Goal: Navigation & Orientation: Understand site structure

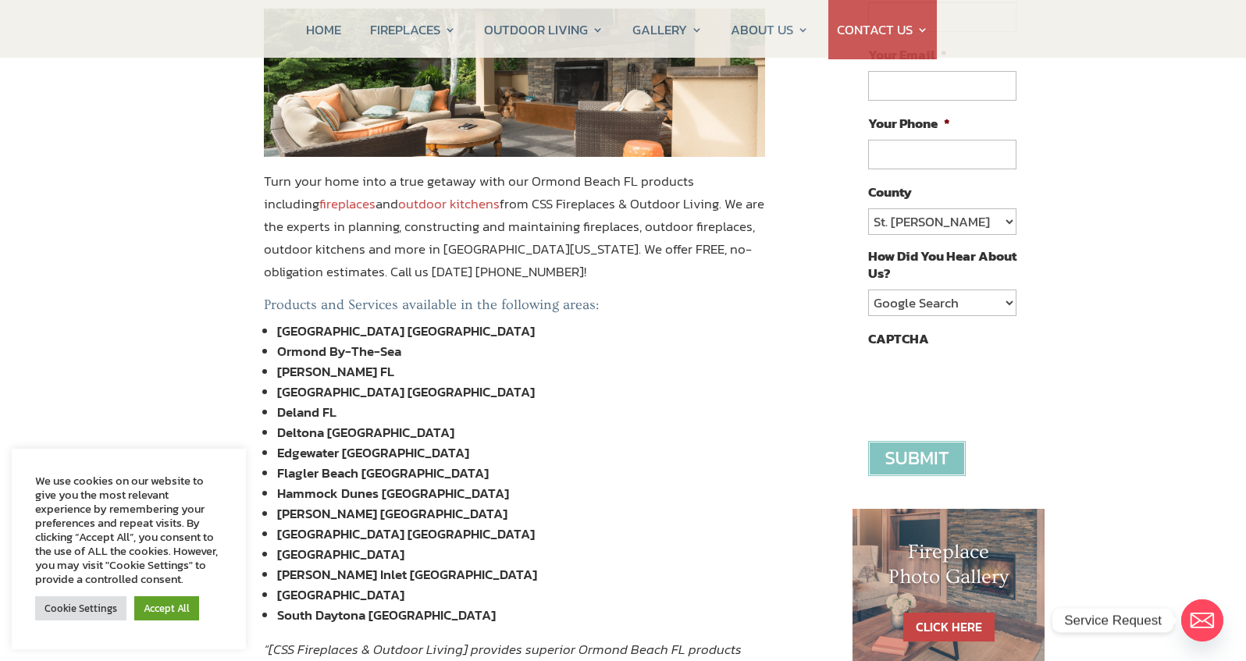
scroll to position [295, 0]
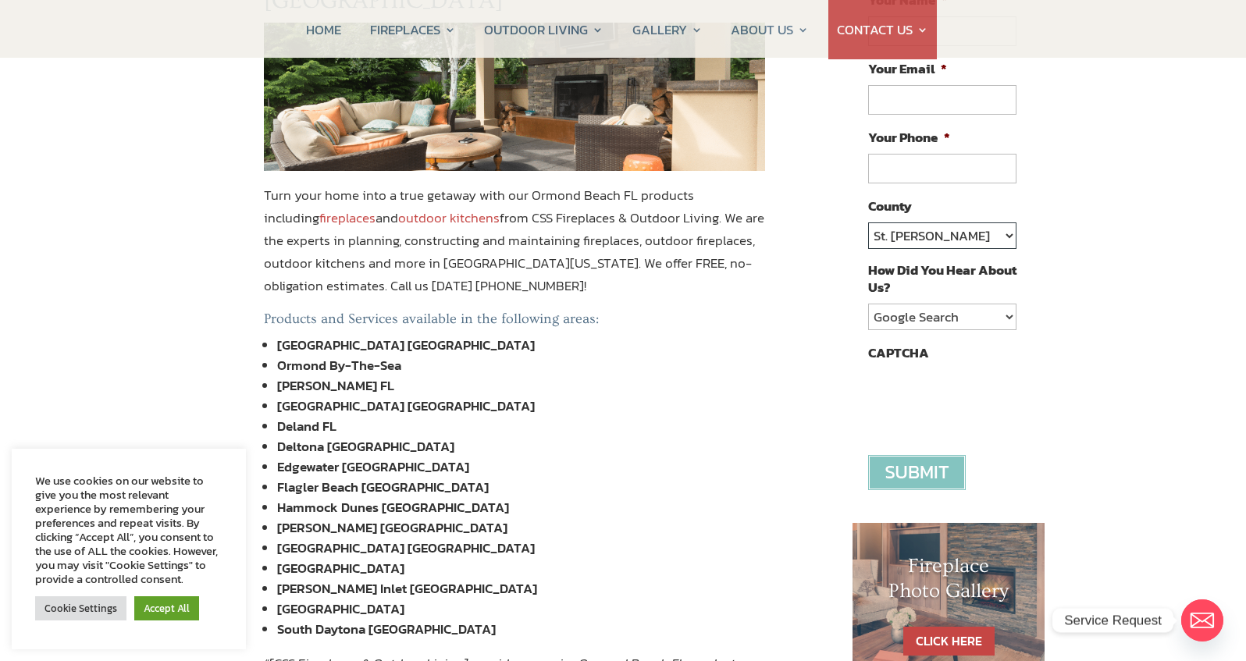
click at [1006, 234] on select "St. Johns Clay Volusia Flagler Duval Nassau Other" at bounding box center [942, 235] width 148 height 27
select select "Volusia"
click at [868, 222] on select "St. Johns Clay Volusia Flagler Duval Nassau Other" at bounding box center [942, 235] width 148 height 27
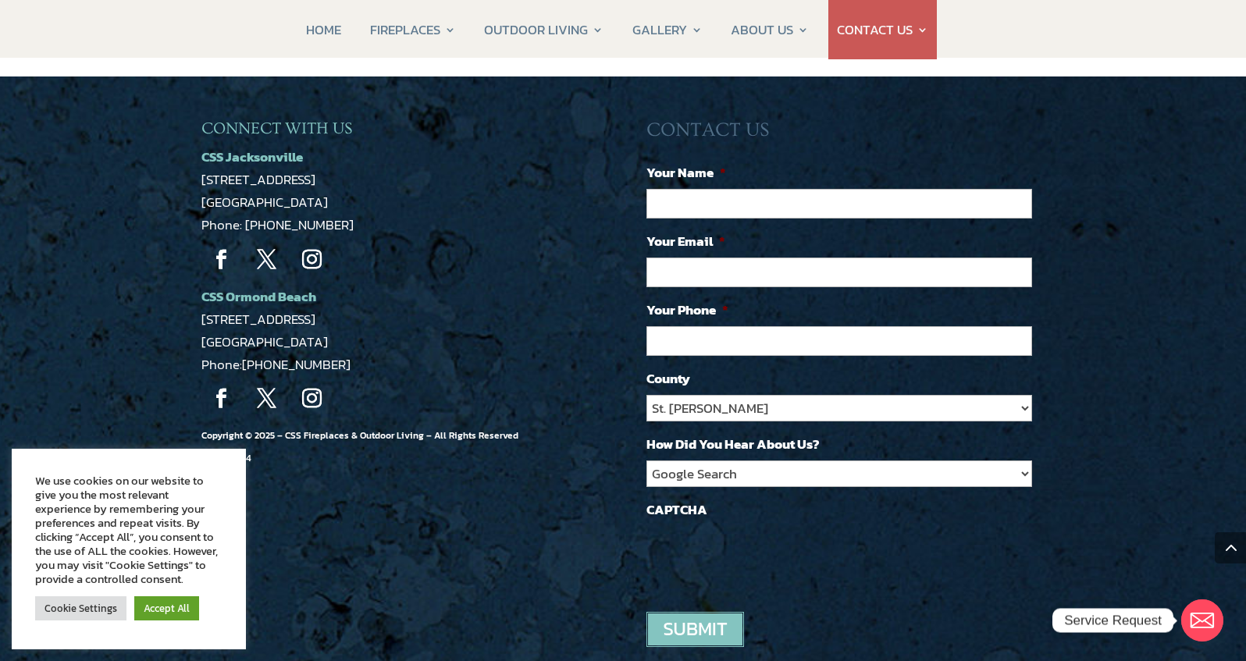
scroll to position [1861, 0]
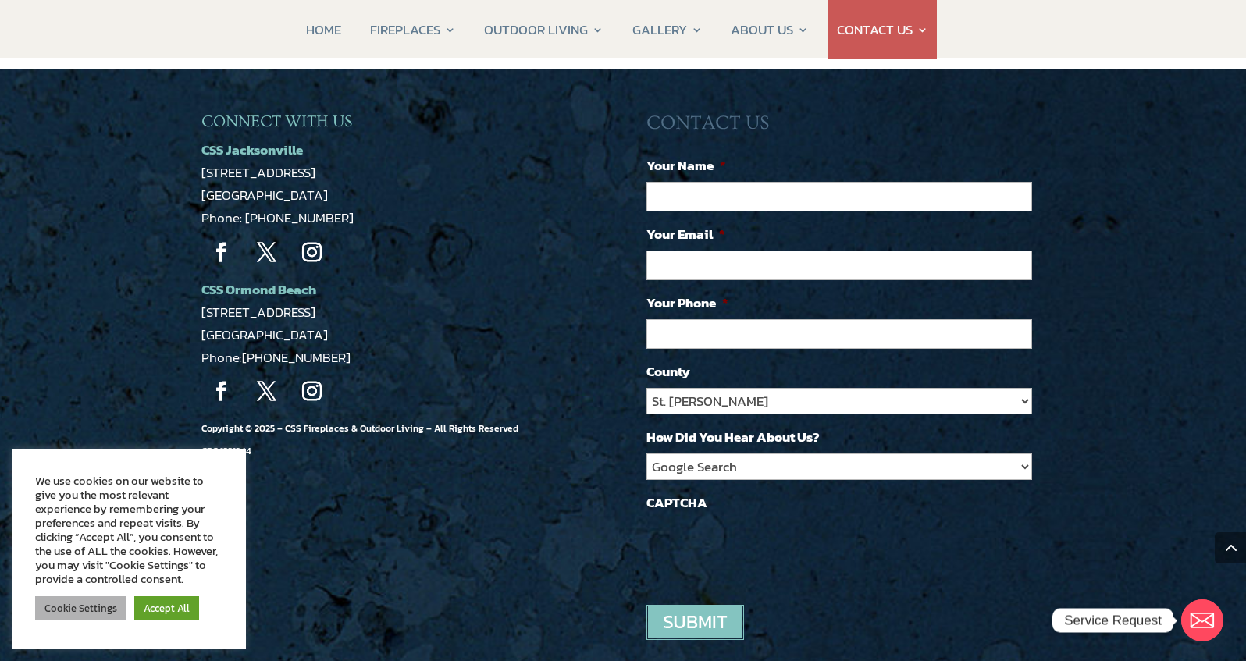
click at [86, 611] on link "Cookie Settings" at bounding box center [80, 608] width 91 height 24
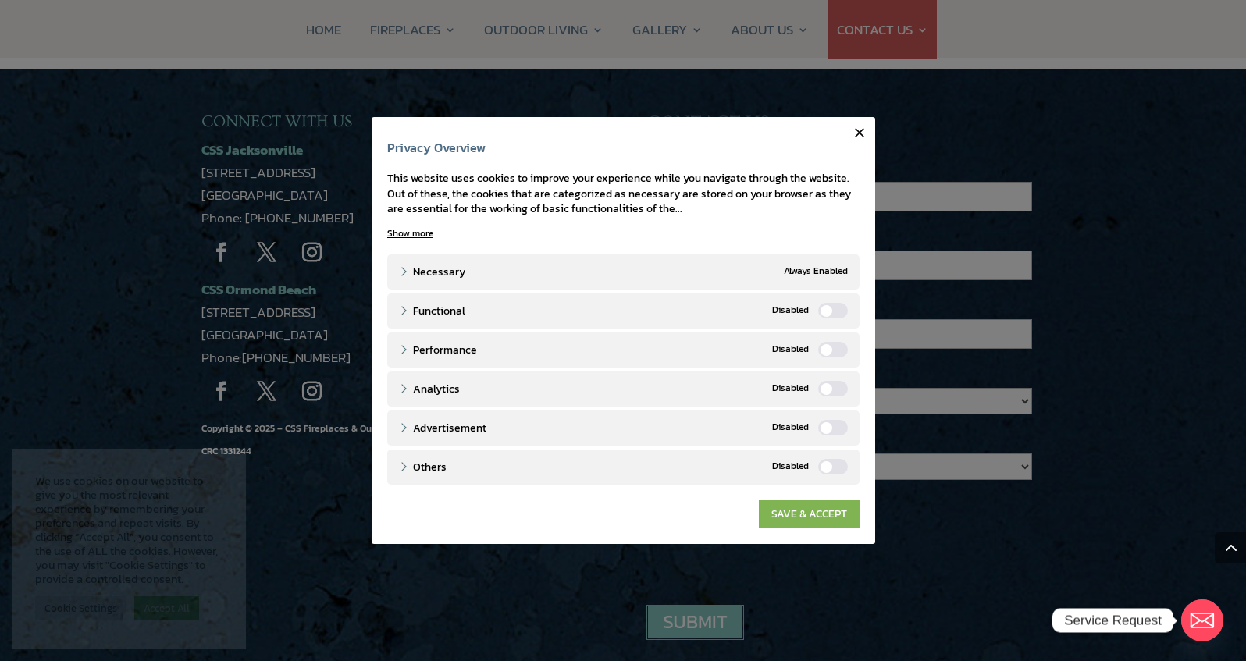
click at [791, 515] on link "SAVE & ACCEPT" at bounding box center [809, 514] width 101 height 28
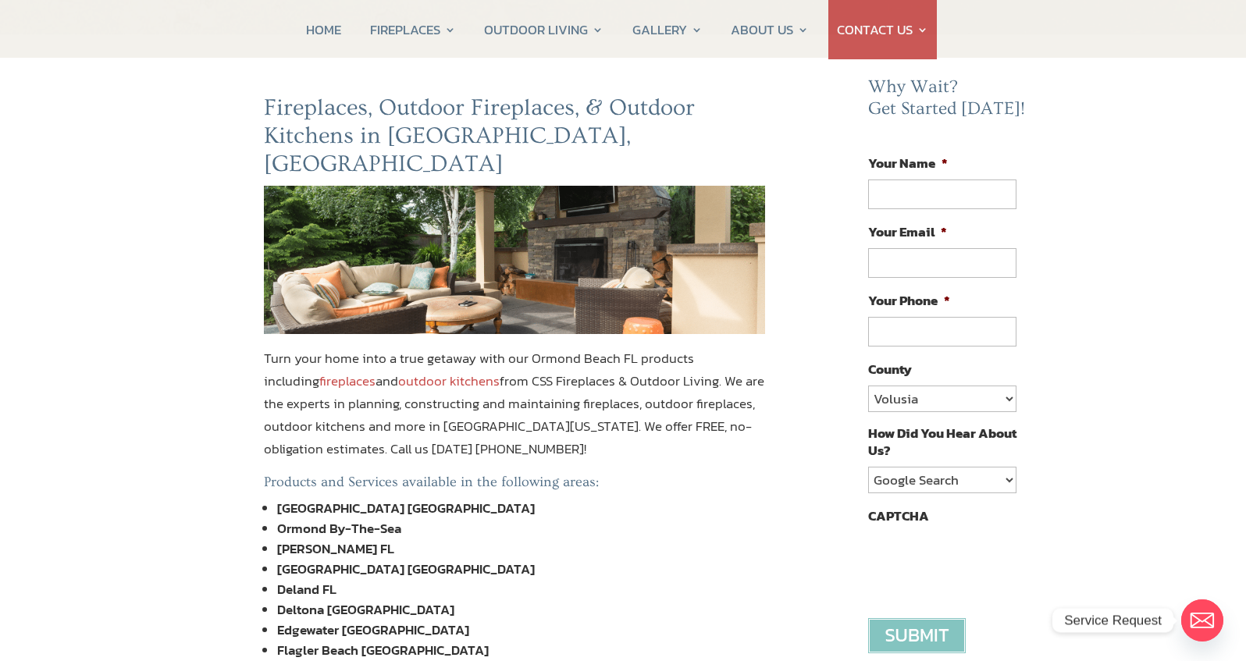
scroll to position [0, 0]
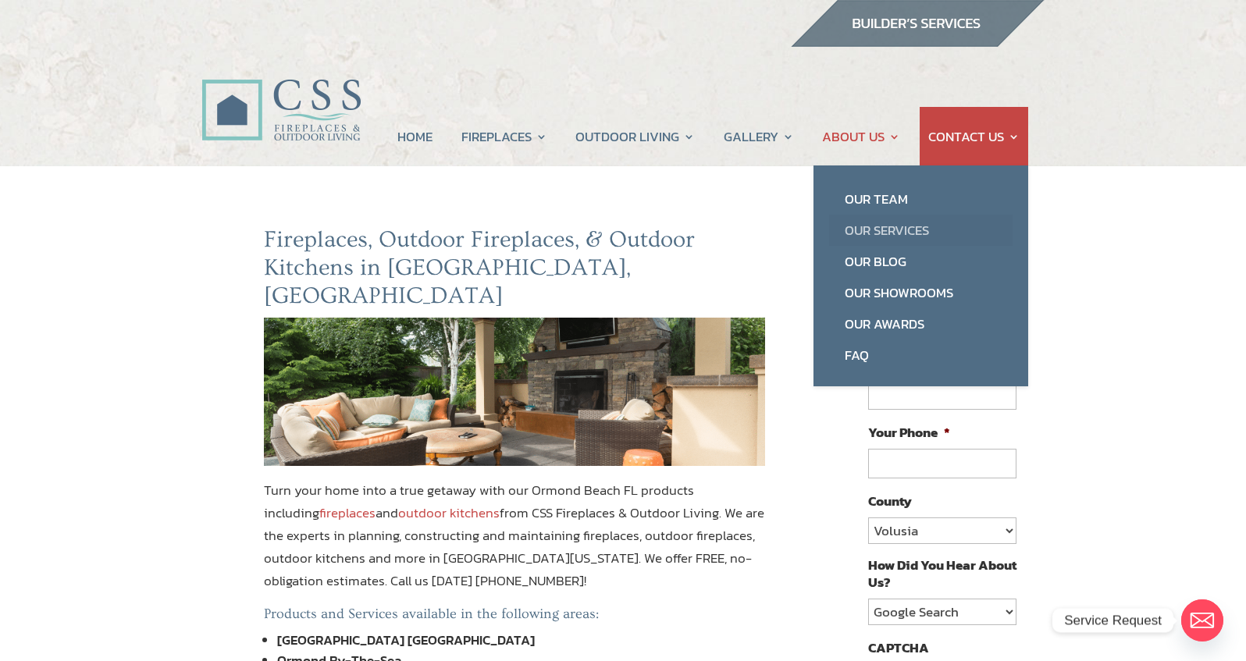
click at [855, 228] on link "Our Services" at bounding box center [920, 230] width 183 height 31
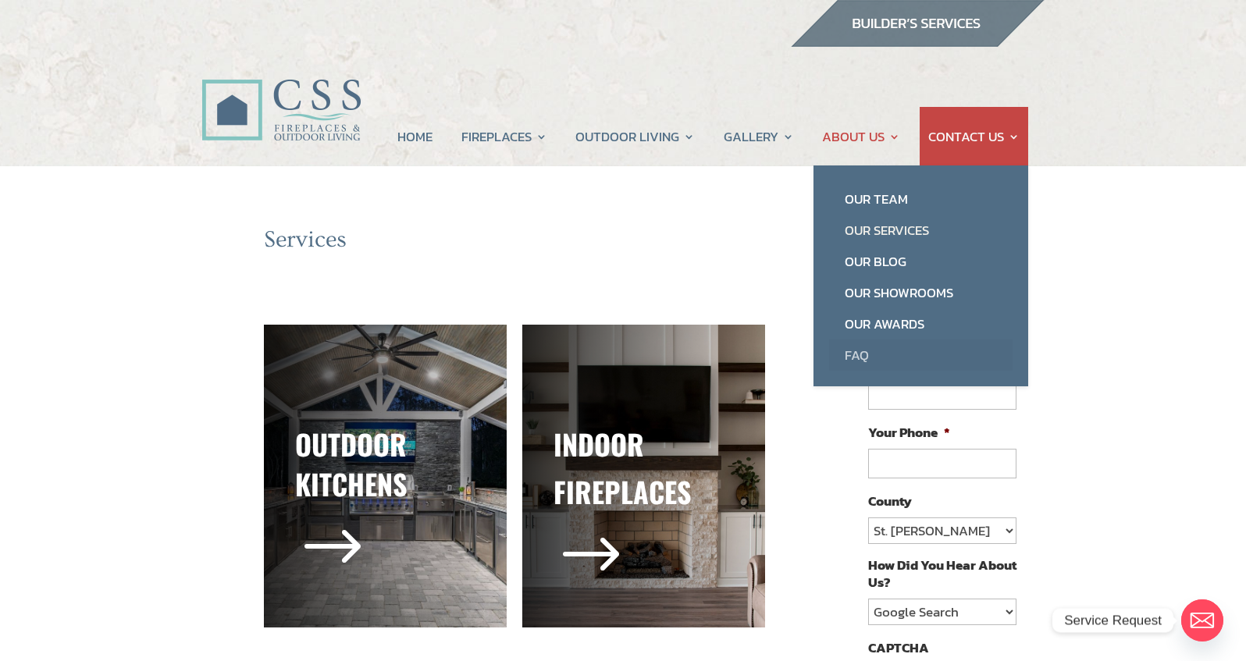
click at [855, 353] on link "FAQ" at bounding box center [920, 354] width 183 height 31
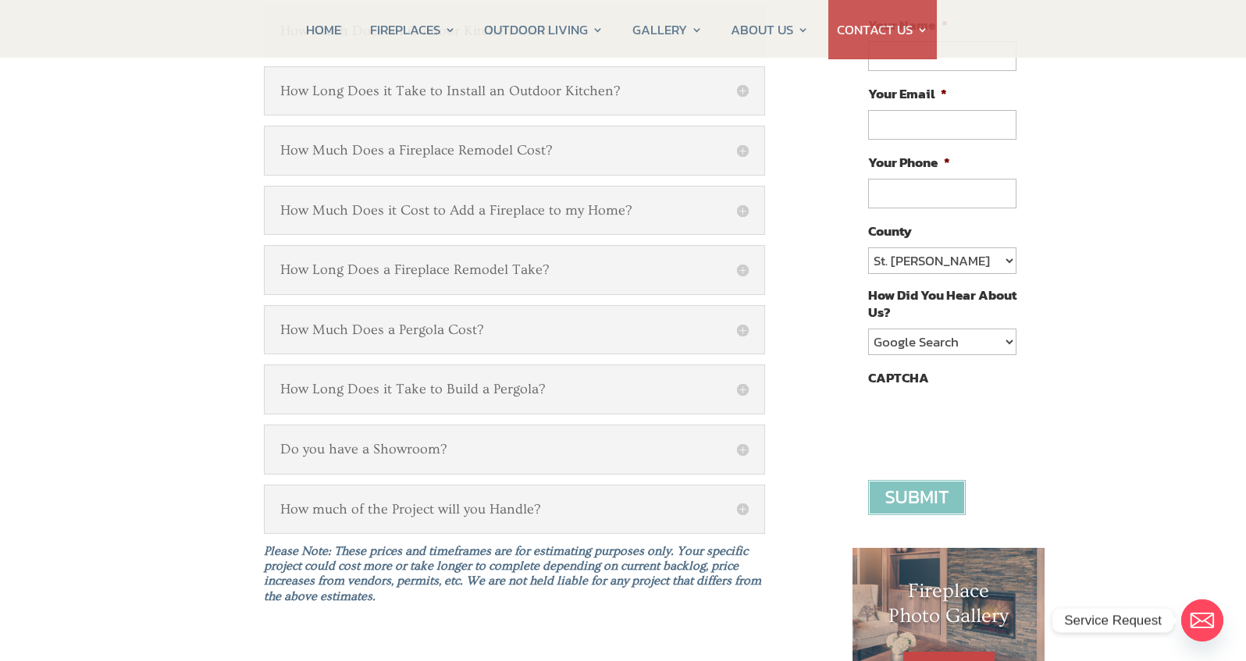
scroll to position [262, 0]
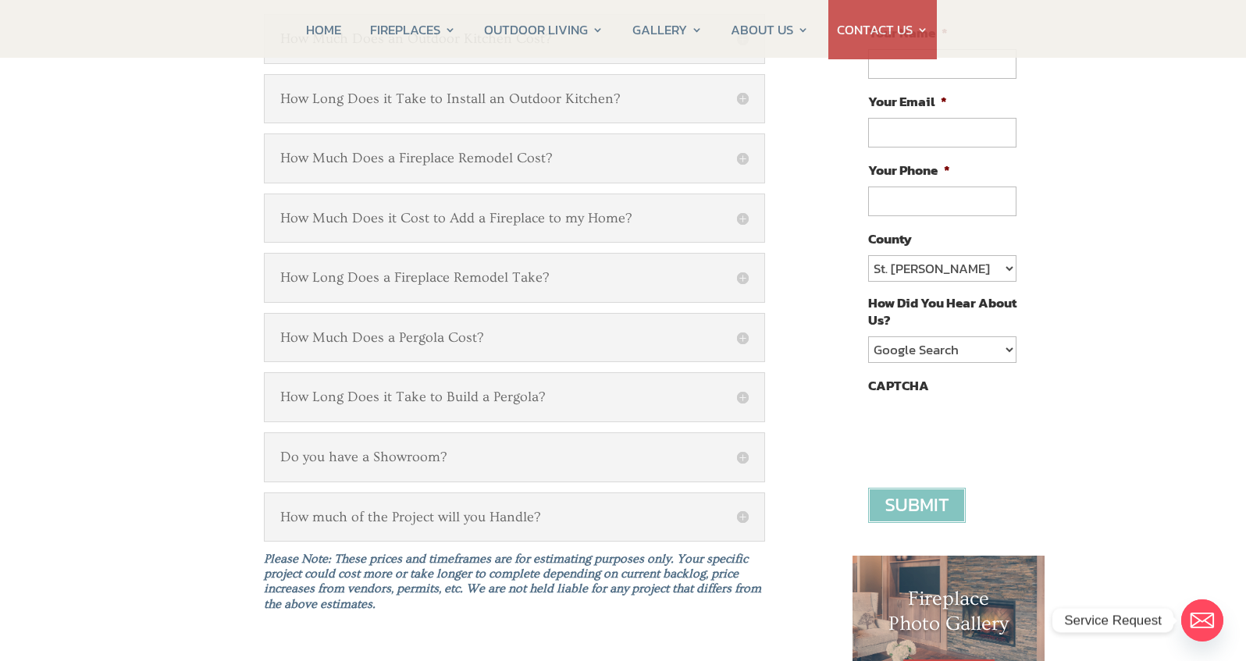
click at [742, 515] on h5 "How much of the Project will you Handle?" at bounding box center [514, 517] width 468 height 17
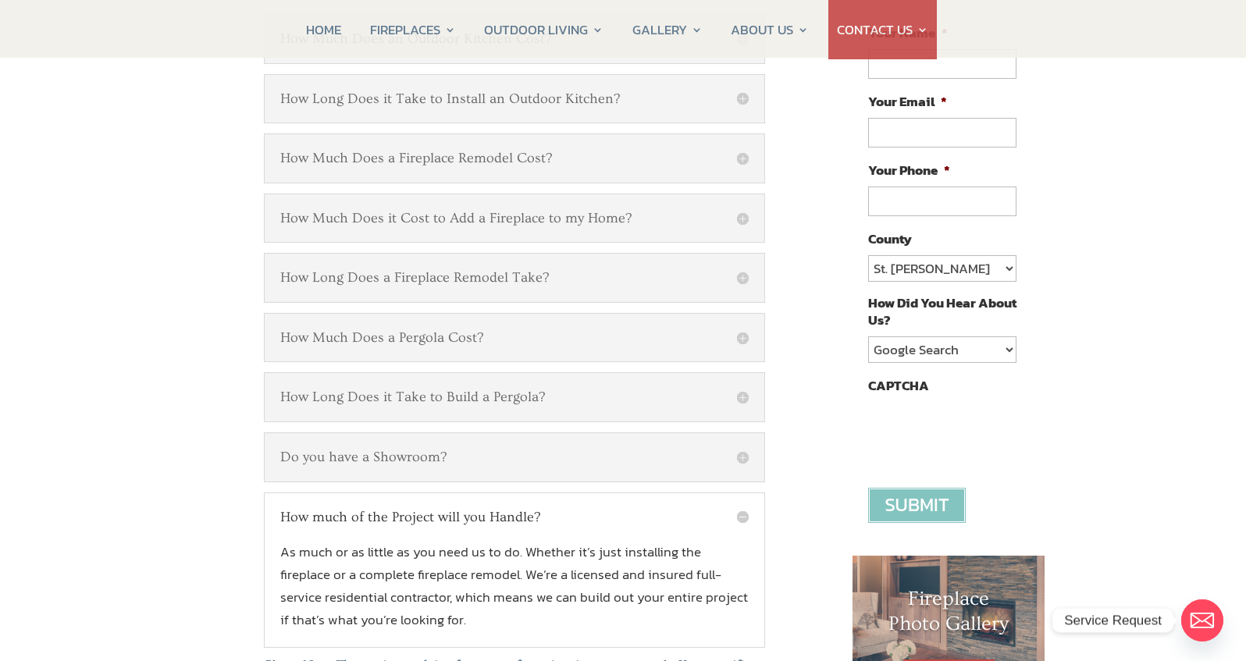
click at [742, 515] on h5 "How much of the Project will you Handle?" at bounding box center [514, 517] width 468 height 17
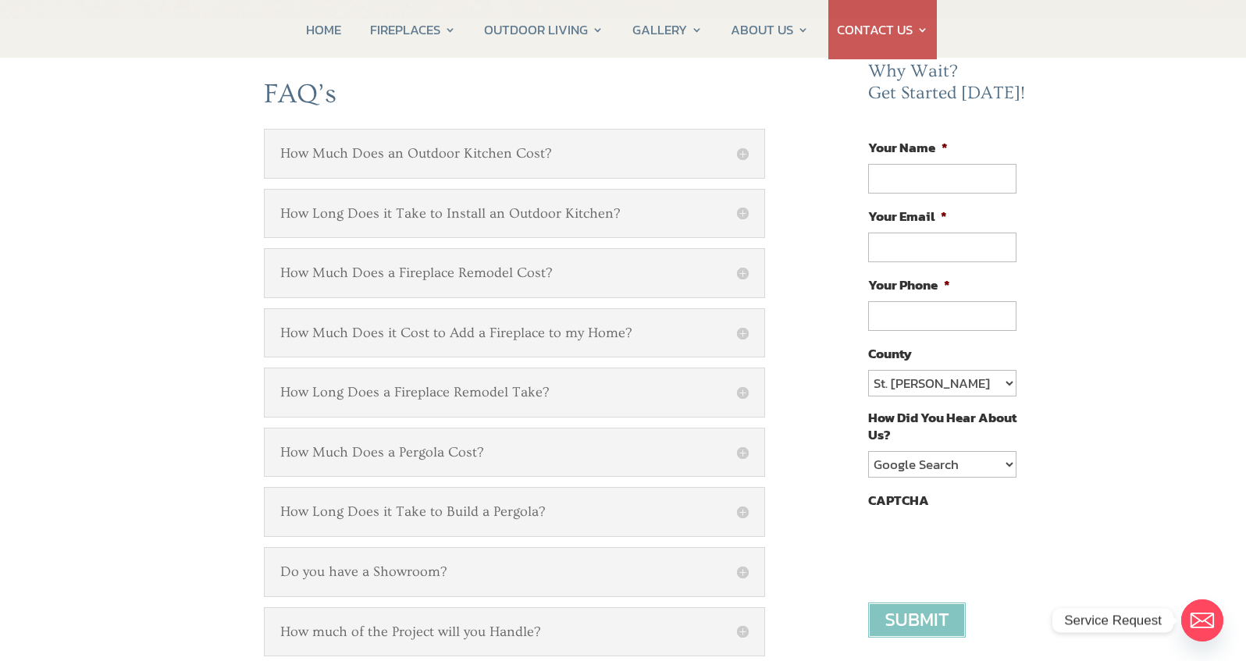
scroll to position [141, 0]
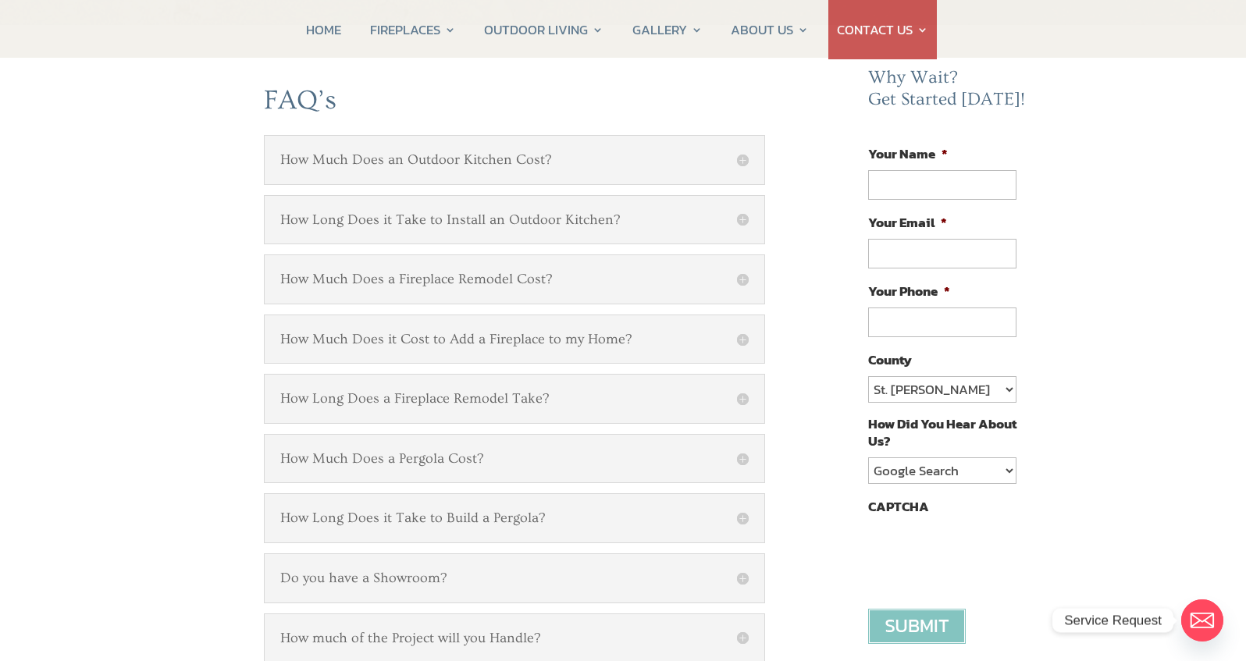
click at [740, 459] on h5 "How Much Does a Pergola Cost?" at bounding box center [514, 458] width 468 height 17
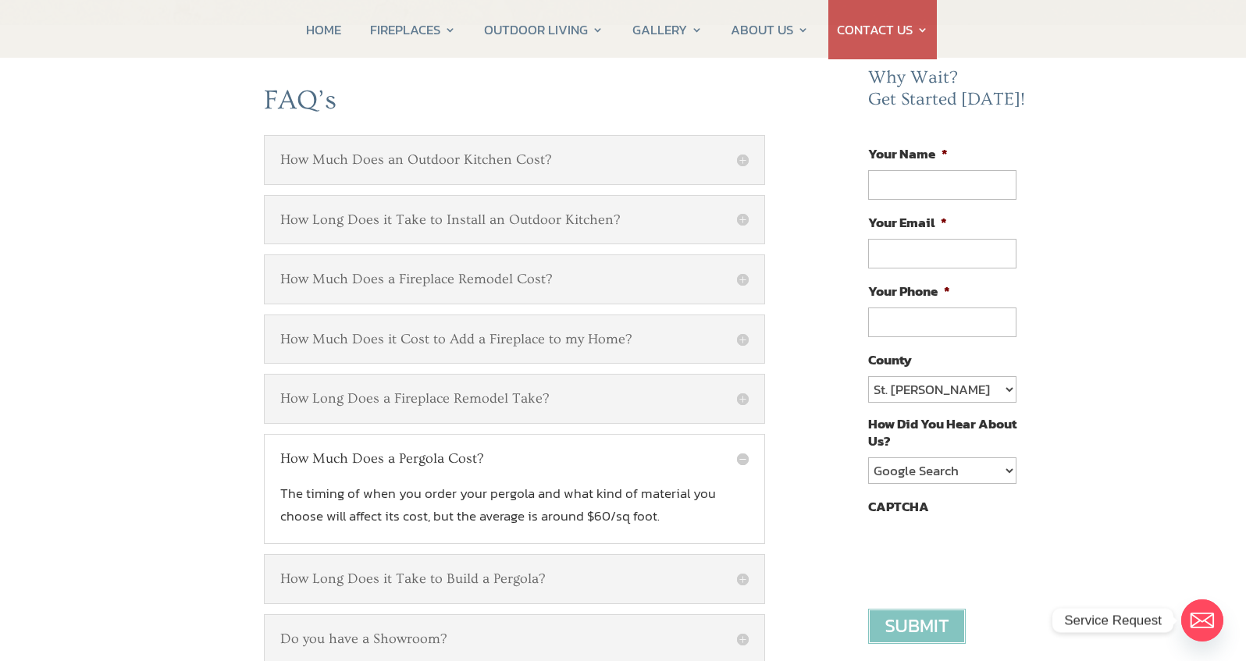
click at [740, 458] on h5 "How Much Does a Pergola Cost?" at bounding box center [514, 458] width 468 height 17
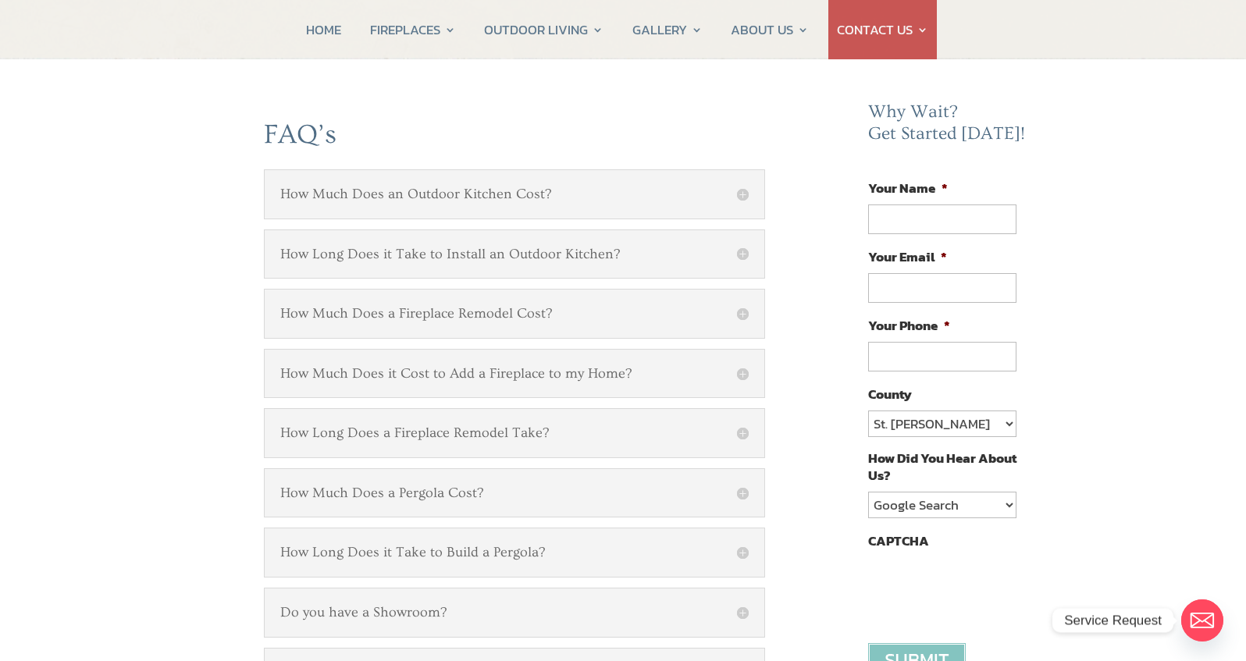
scroll to position [106, 0]
click at [742, 433] on h5 "How Long Does a Fireplace Remodel Take?" at bounding box center [514, 433] width 468 height 17
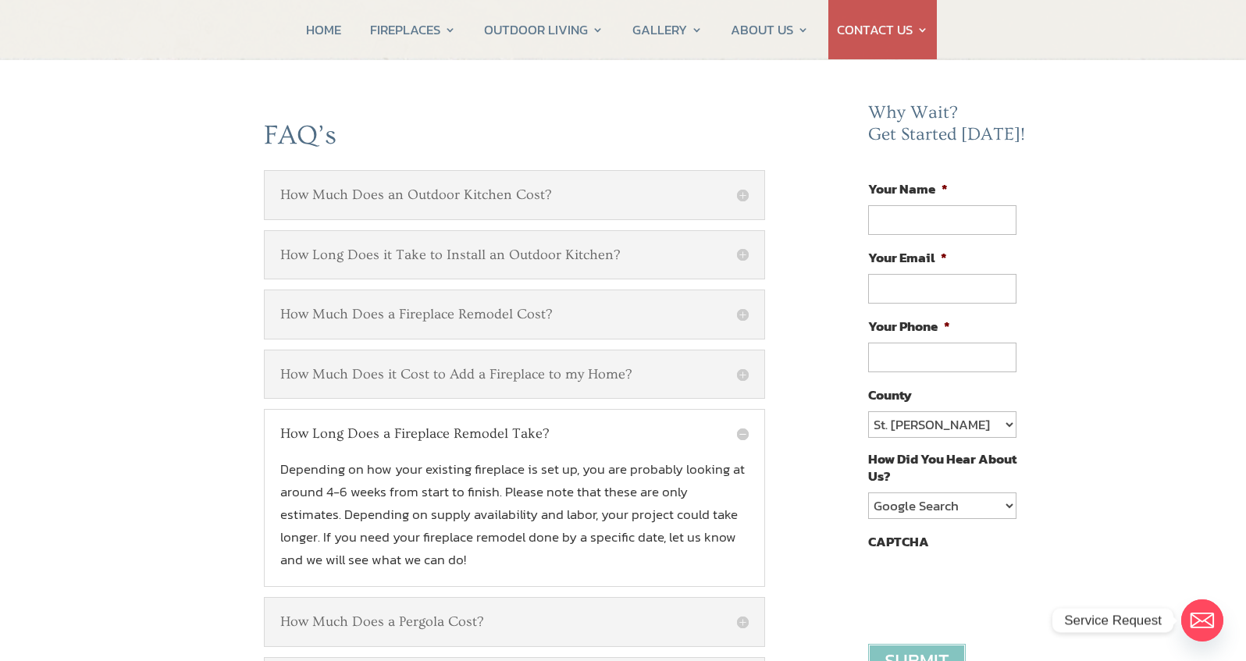
click at [741, 432] on h5 "How Long Does a Fireplace Remodel Take?" at bounding box center [514, 433] width 468 height 17
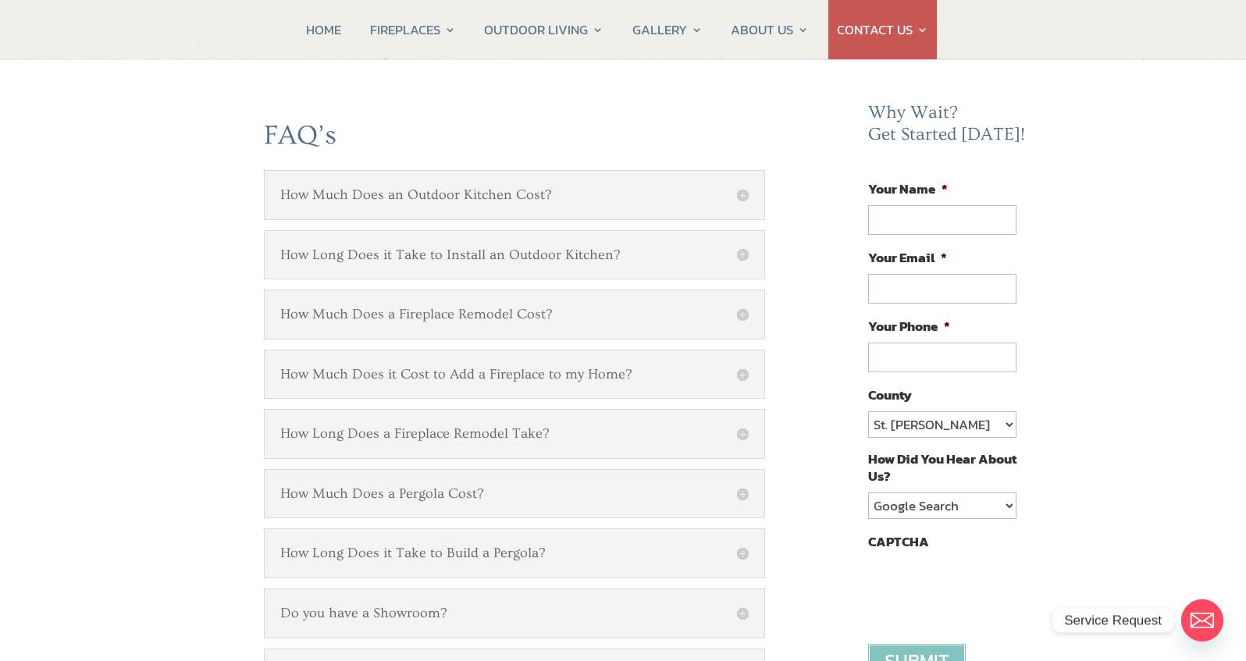
click at [742, 373] on h5 "How Much Does it Cost to Add a Fireplace to my Home?" at bounding box center [514, 374] width 468 height 17
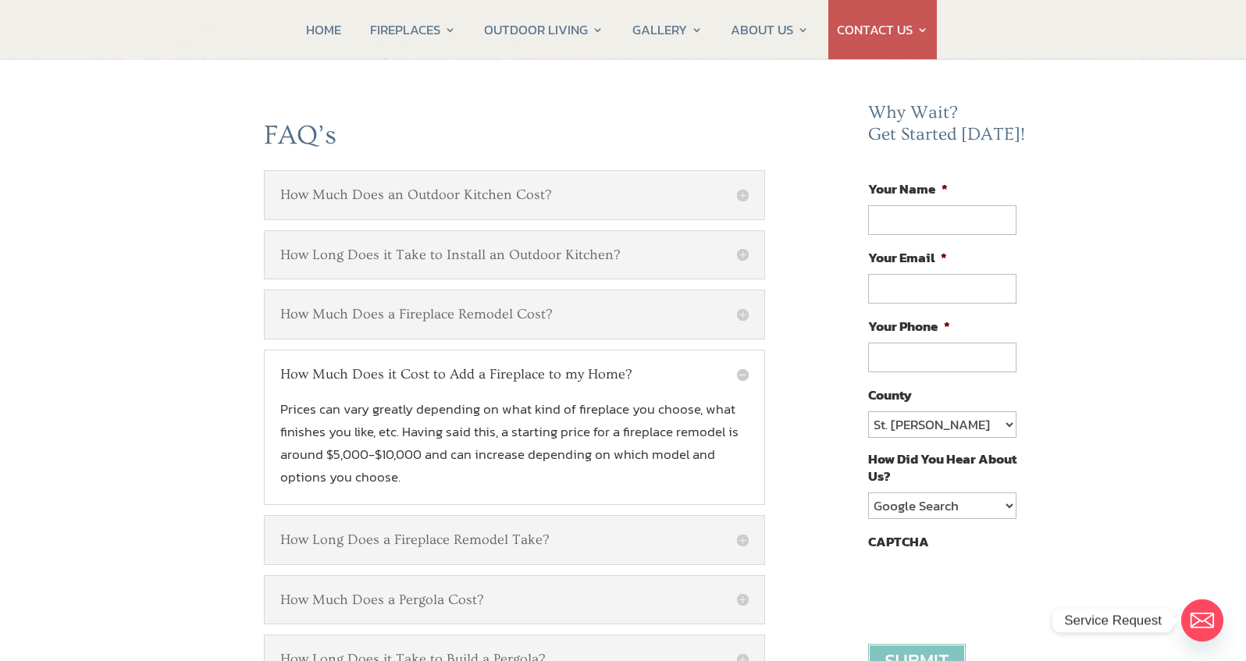
click at [741, 371] on h5 "How Much Does it Cost to Add a Fireplace to my Home?" at bounding box center [514, 374] width 468 height 17
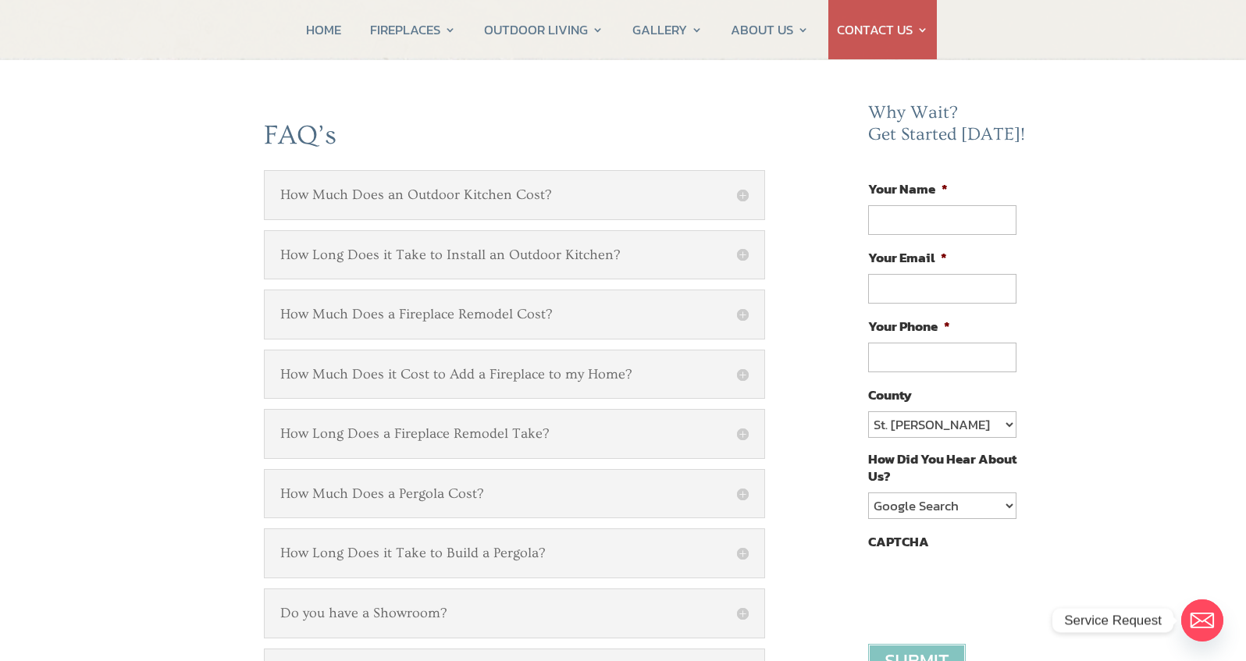
scroll to position [102, 0]
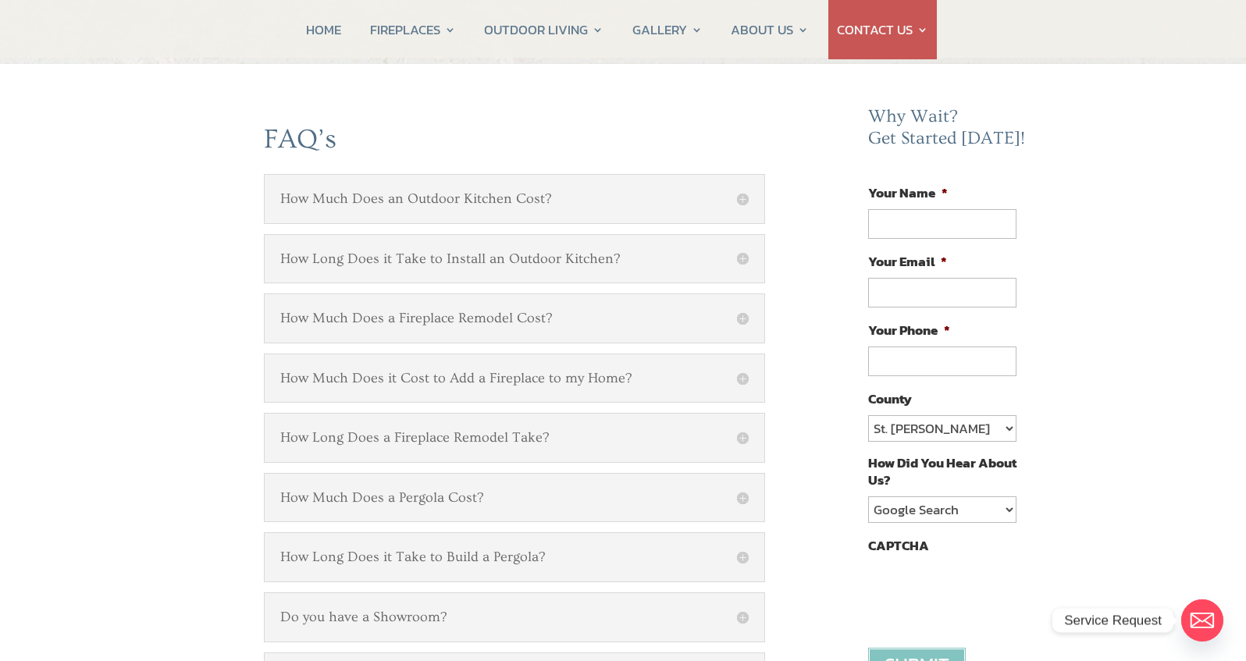
click at [740, 319] on h5 "How Much Does a Fireplace Remodel Cost?" at bounding box center [514, 318] width 468 height 17
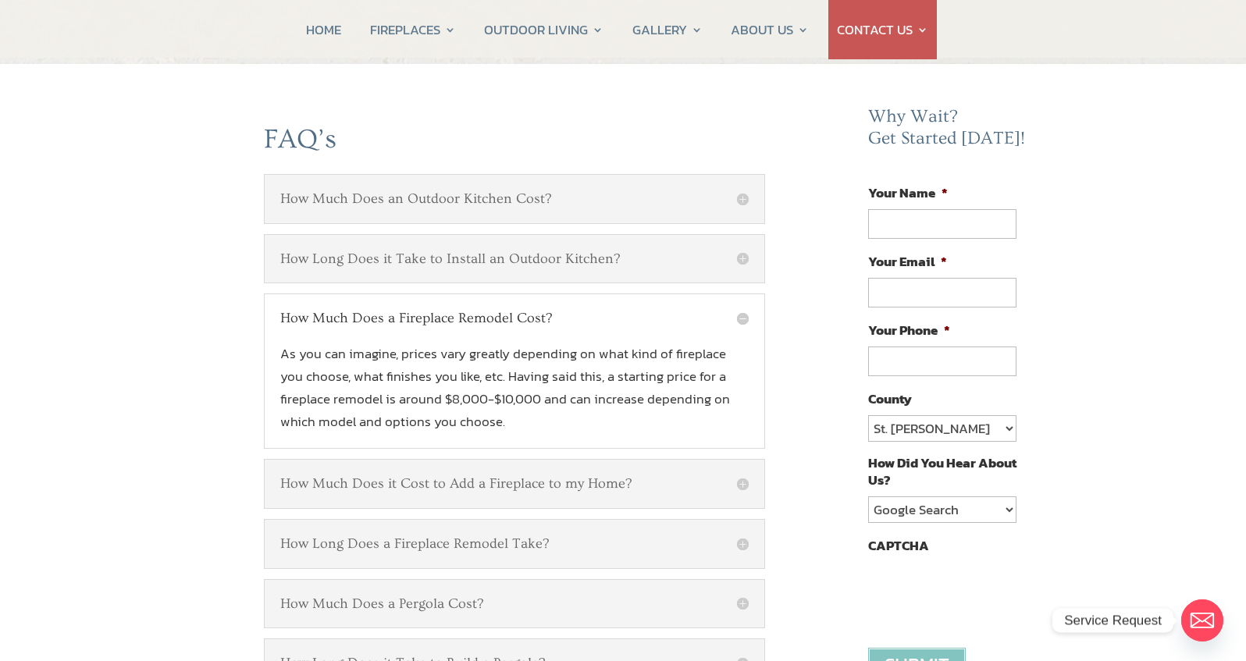
click at [740, 319] on h5 "How Much Does a Fireplace Remodel Cost?" at bounding box center [514, 318] width 468 height 17
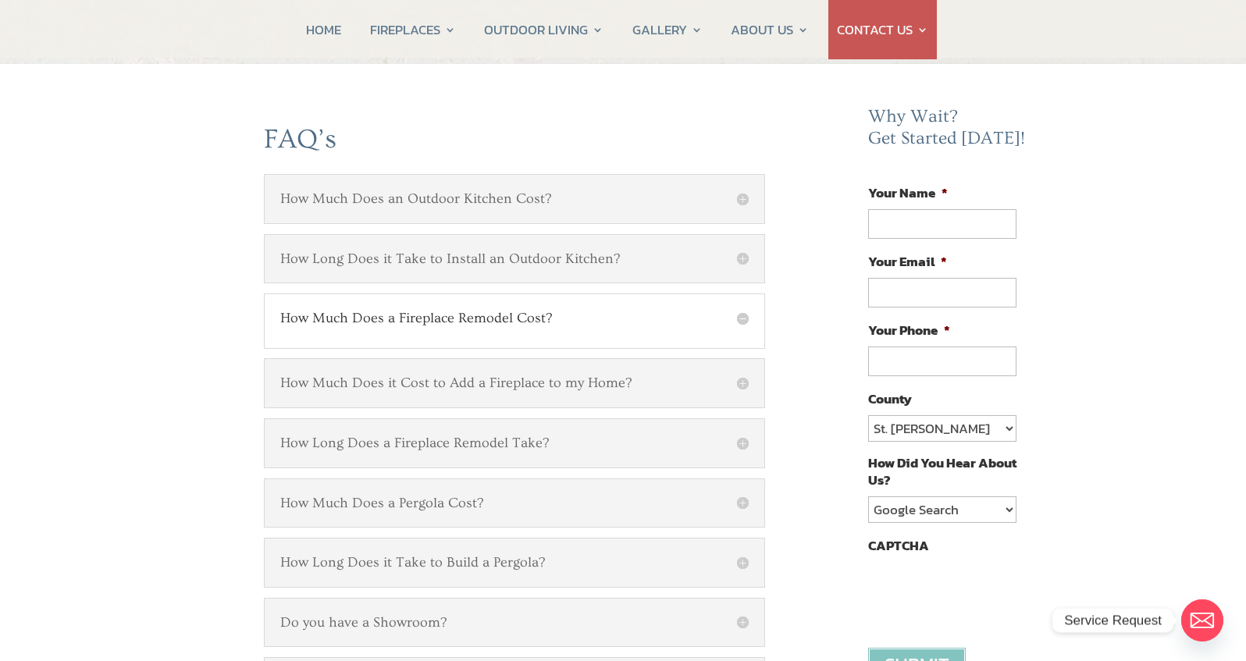
click at [740, 318] on h5 "How Much Does a Fireplace Remodel Cost?" at bounding box center [514, 318] width 468 height 17
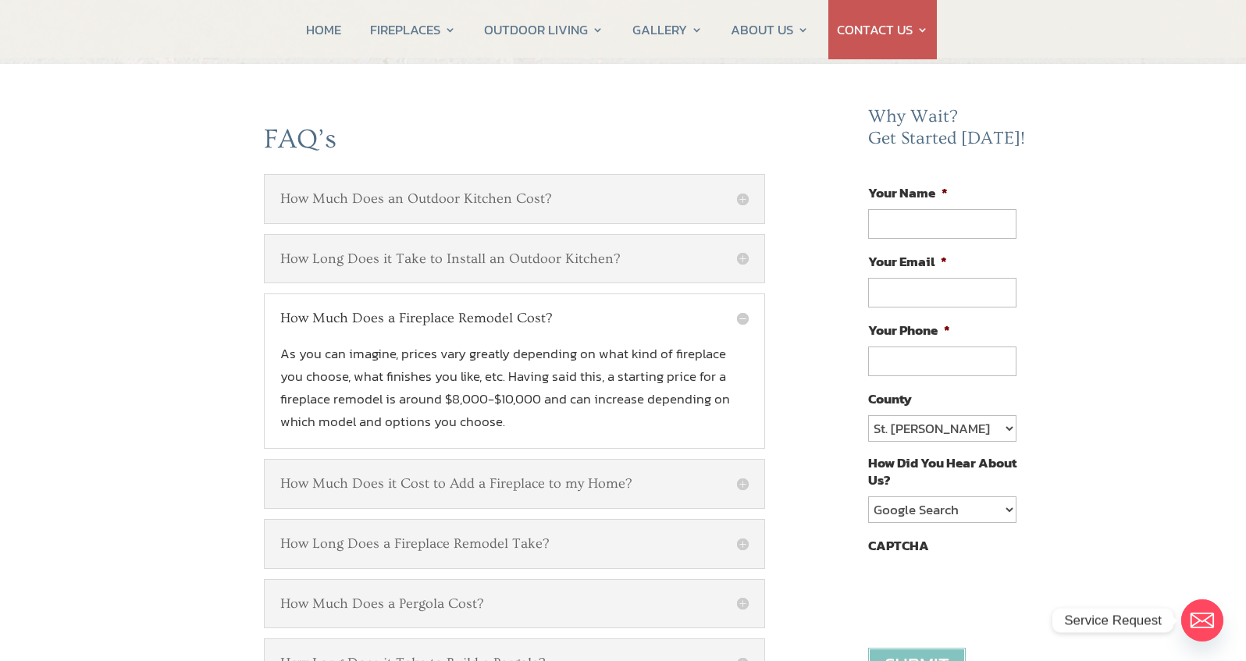
click at [742, 316] on h5 "How Much Does a Fireplace Remodel Cost?" at bounding box center [514, 318] width 468 height 17
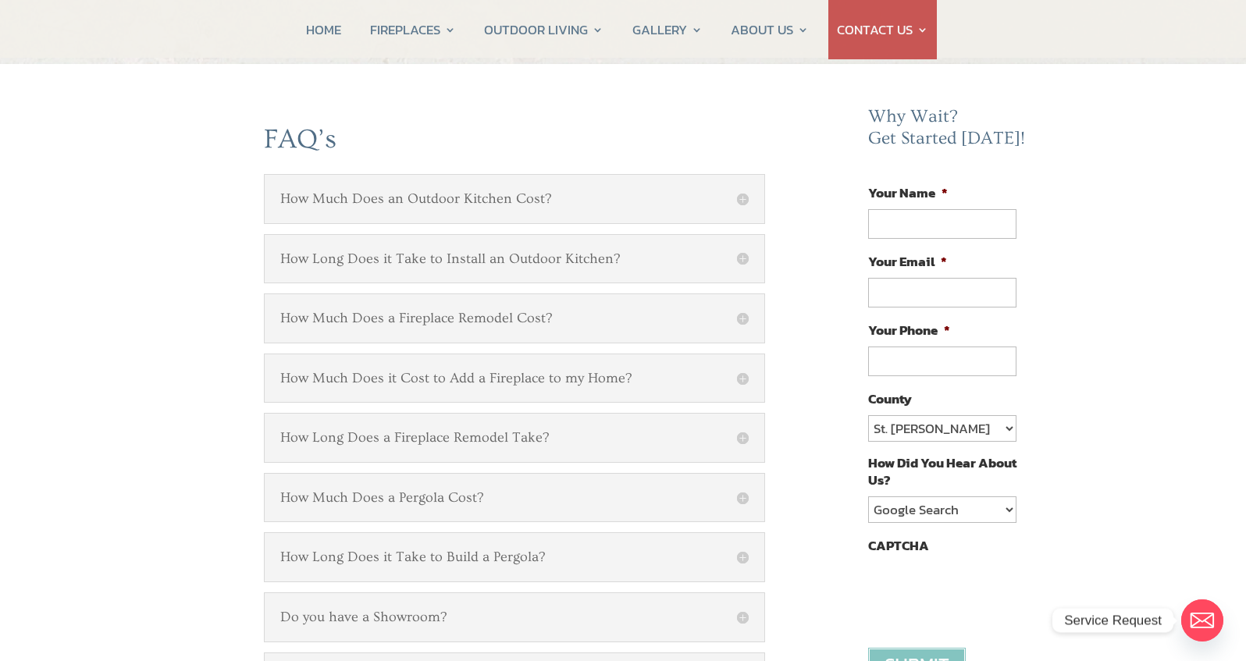
click at [744, 258] on h5 "How Long Does it Take to Install an Outdoor Kitchen?" at bounding box center [514, 259] width 468 height 17
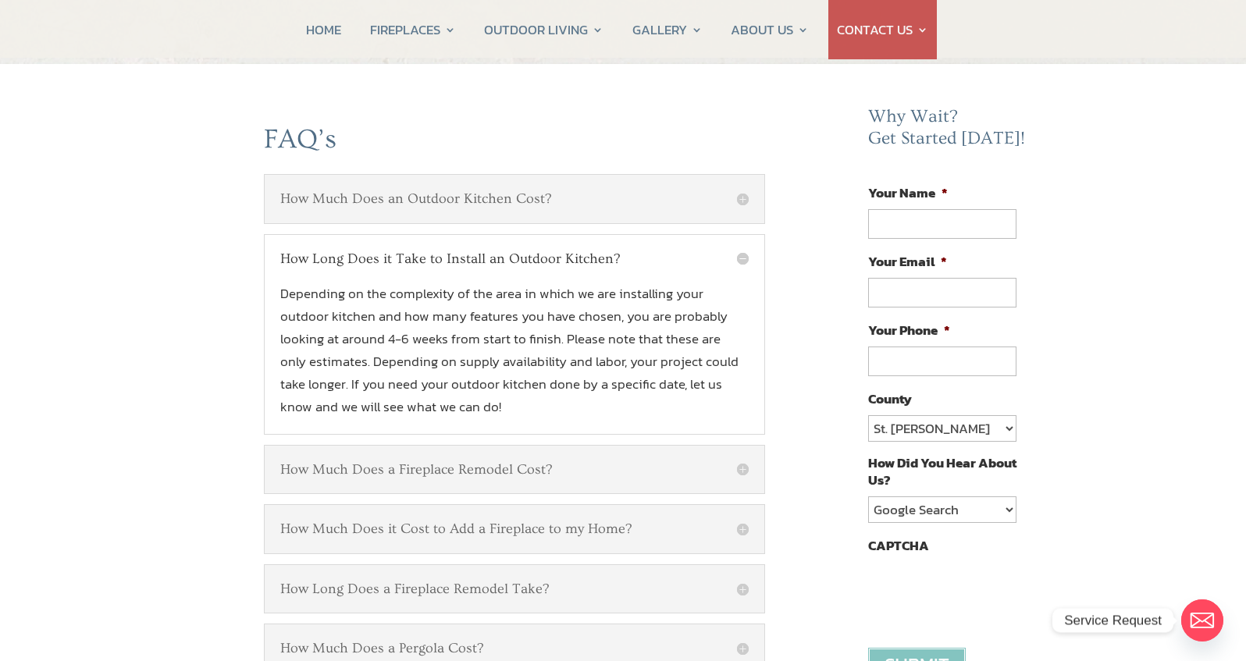
click at [744, 258] on h5 "How Long Does it Take to Install an Outdoor Kitchen?" at bounding box center [514, 259] width 468 height 17
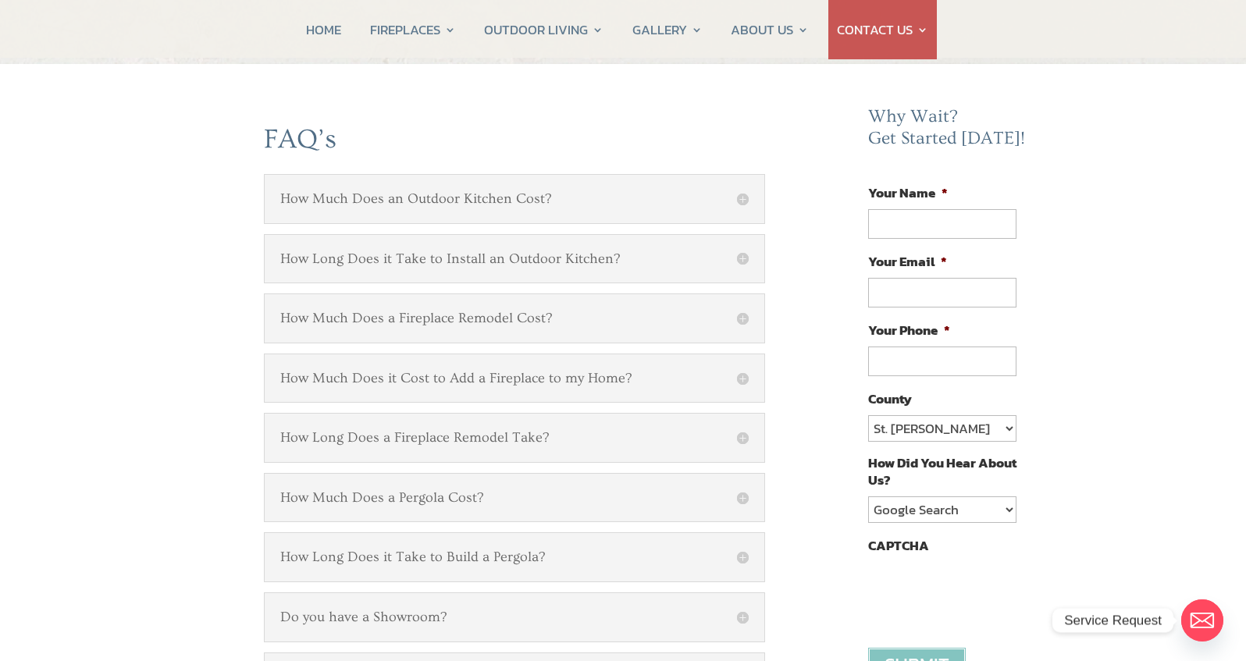
click at [744, 201] on h5 "How Much Does an Outdoor Kitchen Cost?" at bounding box center [514, 198] width 468 height 17
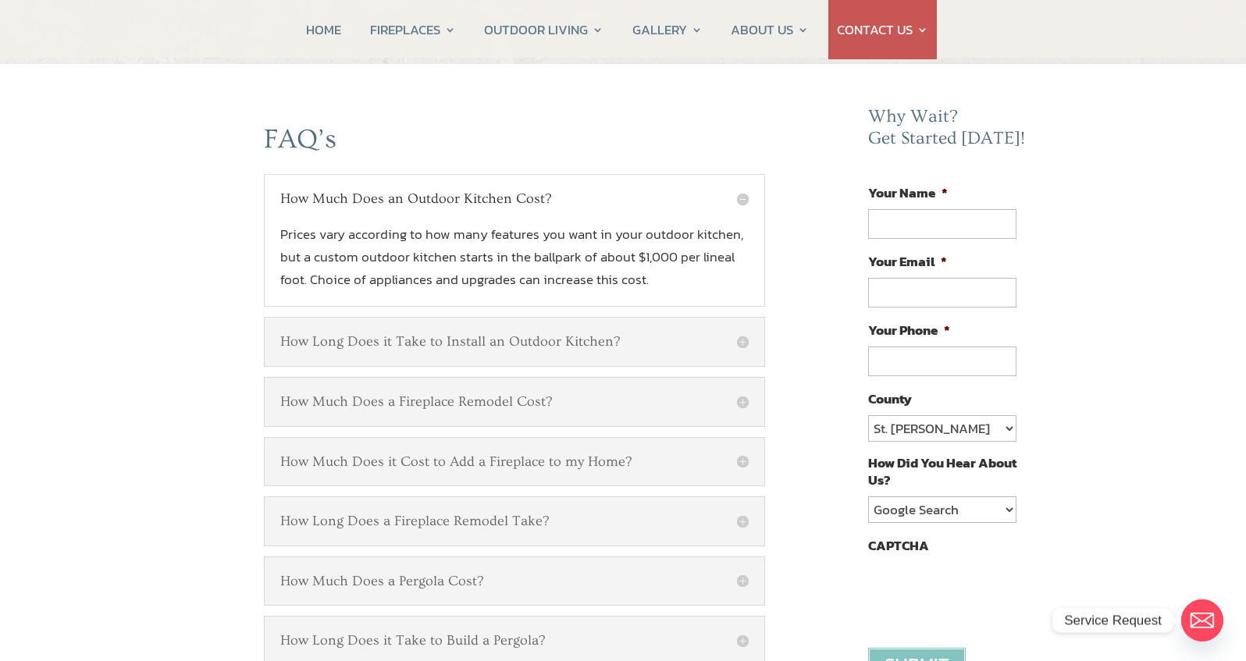
click at [744, 200] on h5 "How Much Does an Outdoor Kitchen Cost?" at bounding box center [514, 198] width 468 height 17
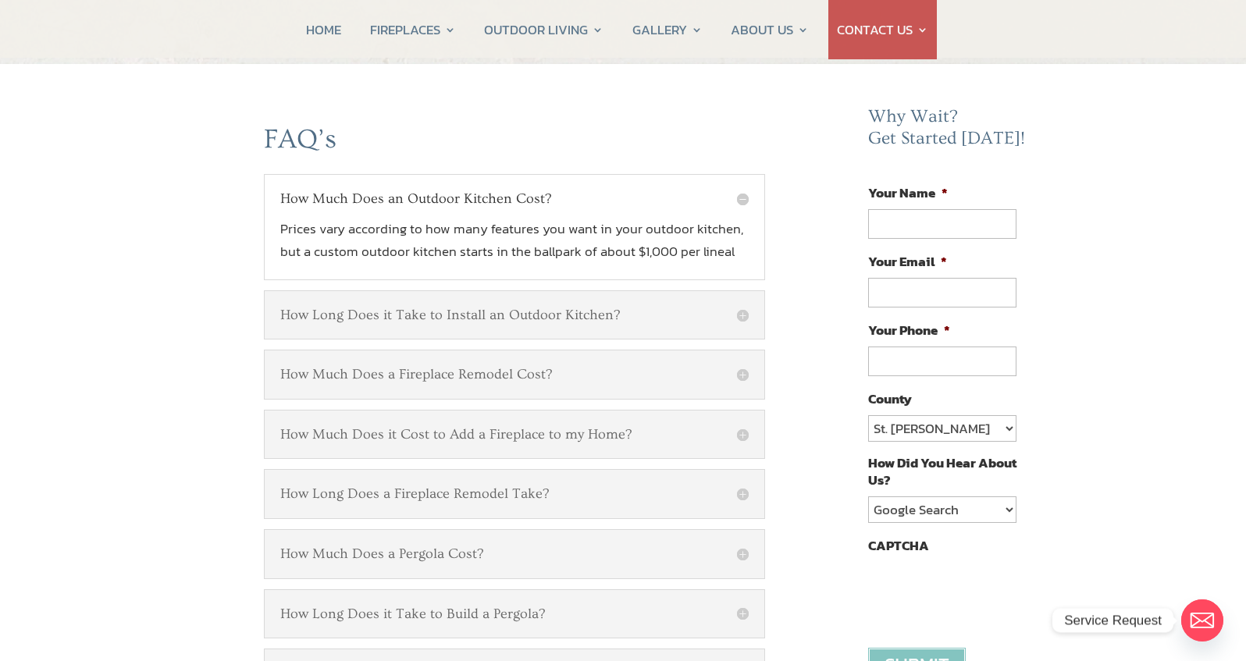
scroll to position [0, 0]
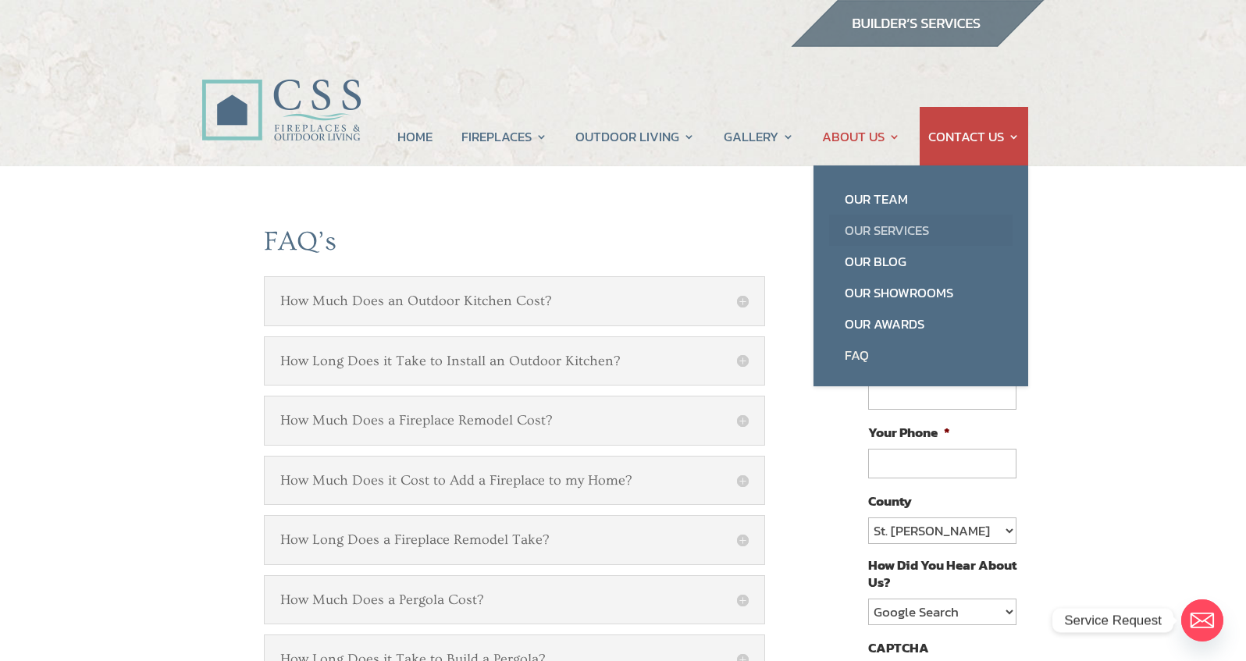
click at [865, 229] on link "Our Services" at bounding box center [920, 230] width 183 height 31
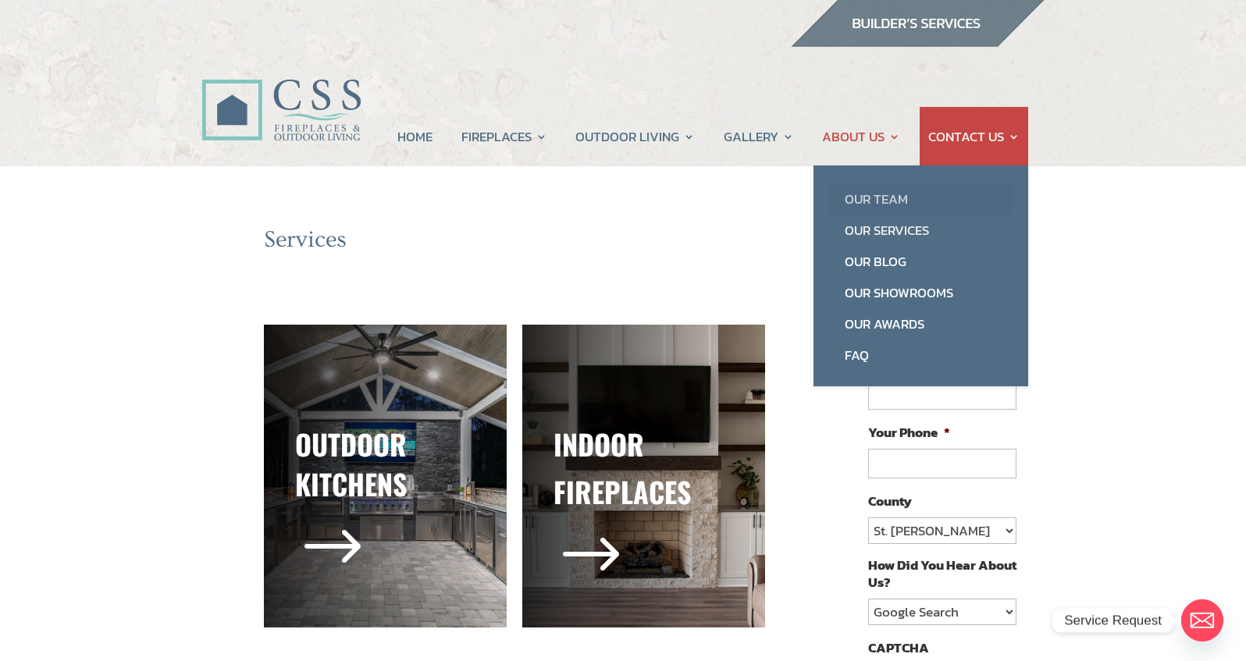
click at [849, 197] on link "Our Team" at bounding box center [920, 198] width 183 height 31
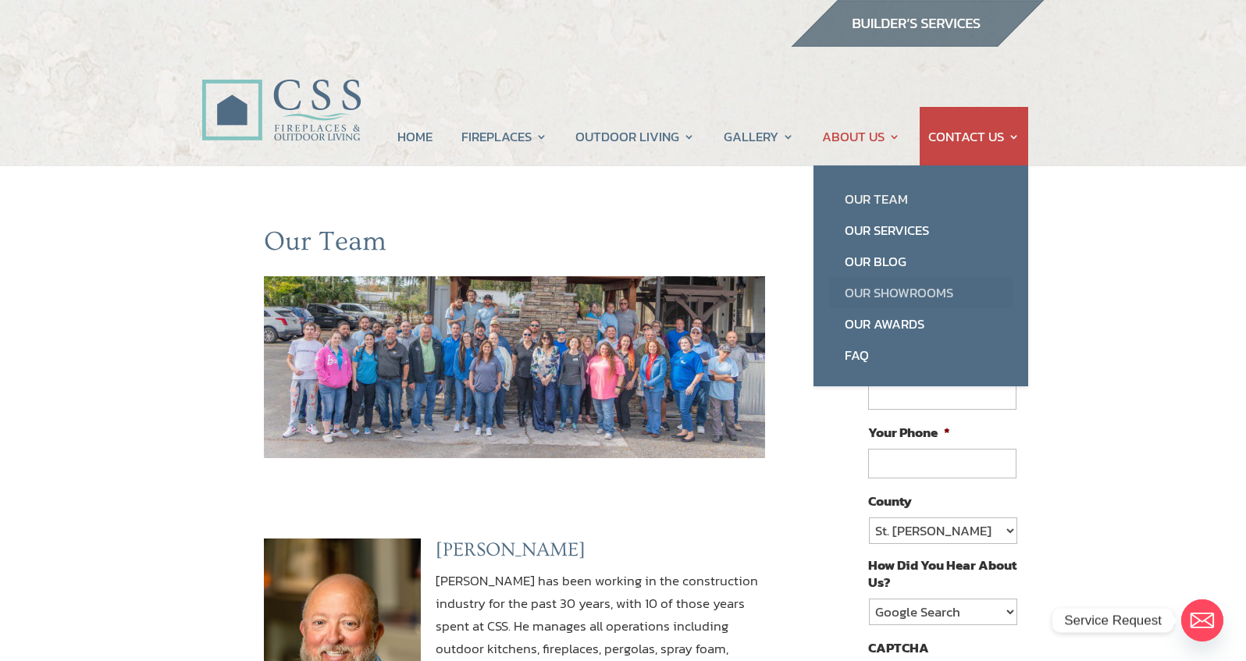
click at [855, 292] on link "Our Showrooms" at bounding box center [920, 292] width 183 height 31
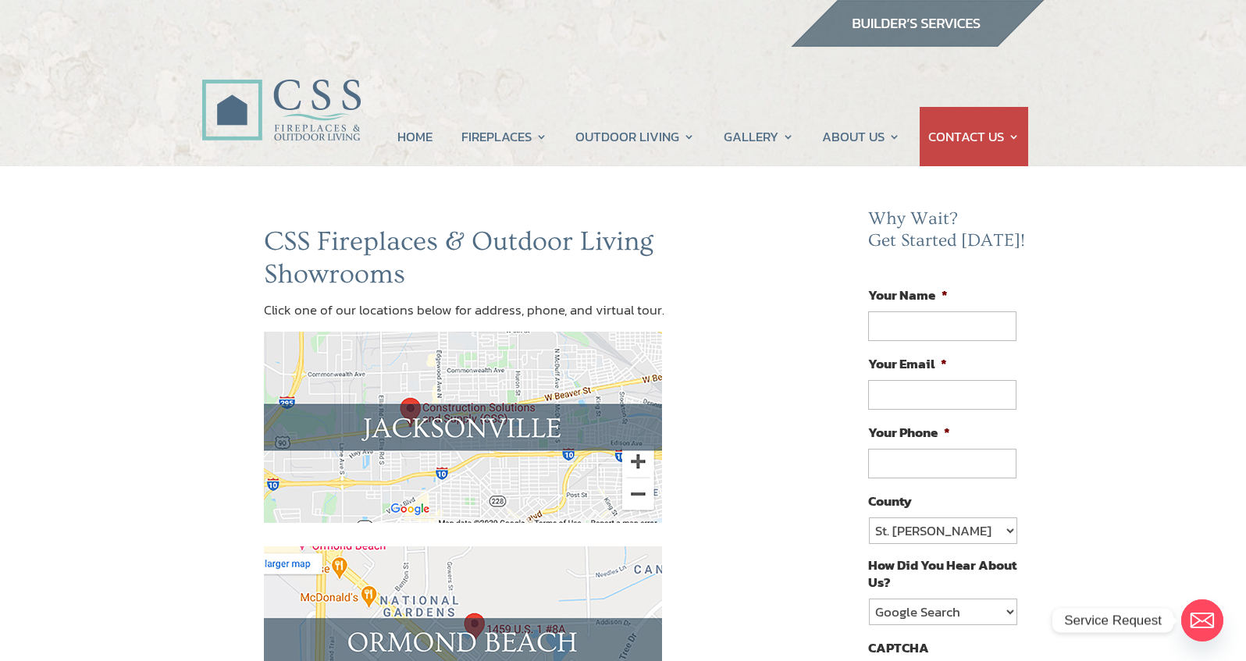
click at [274, 115] on img at bounding box center [280, 92] width 159 height 113
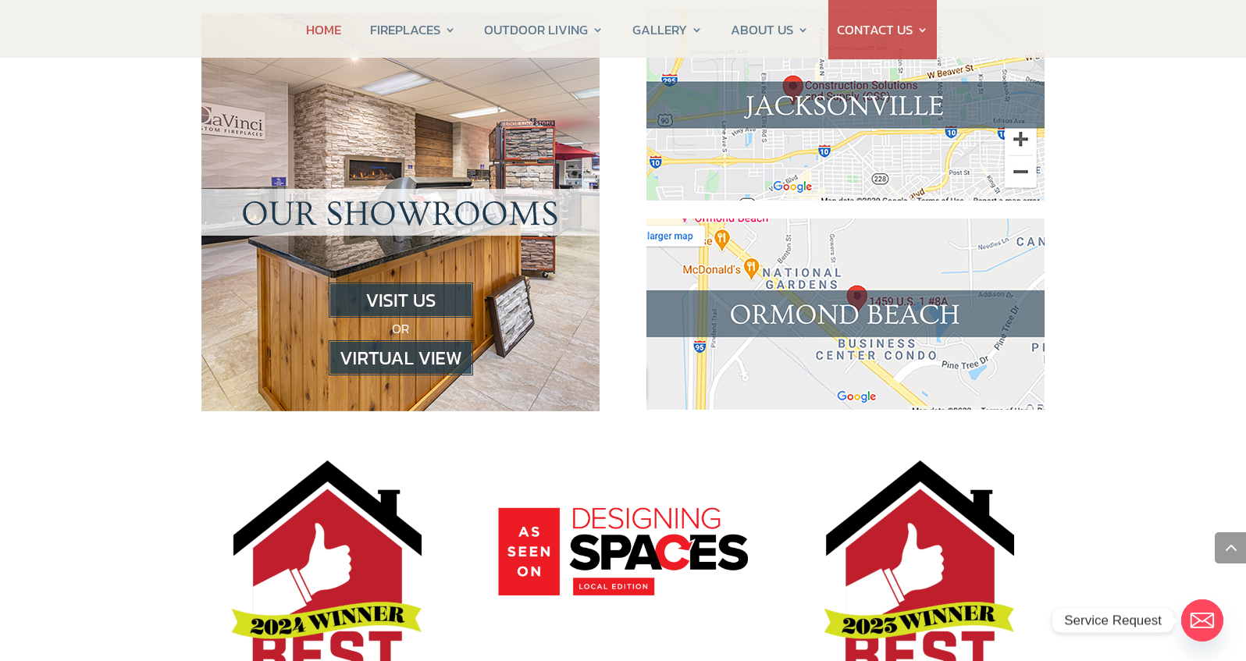
scroll to position [1544, 0]
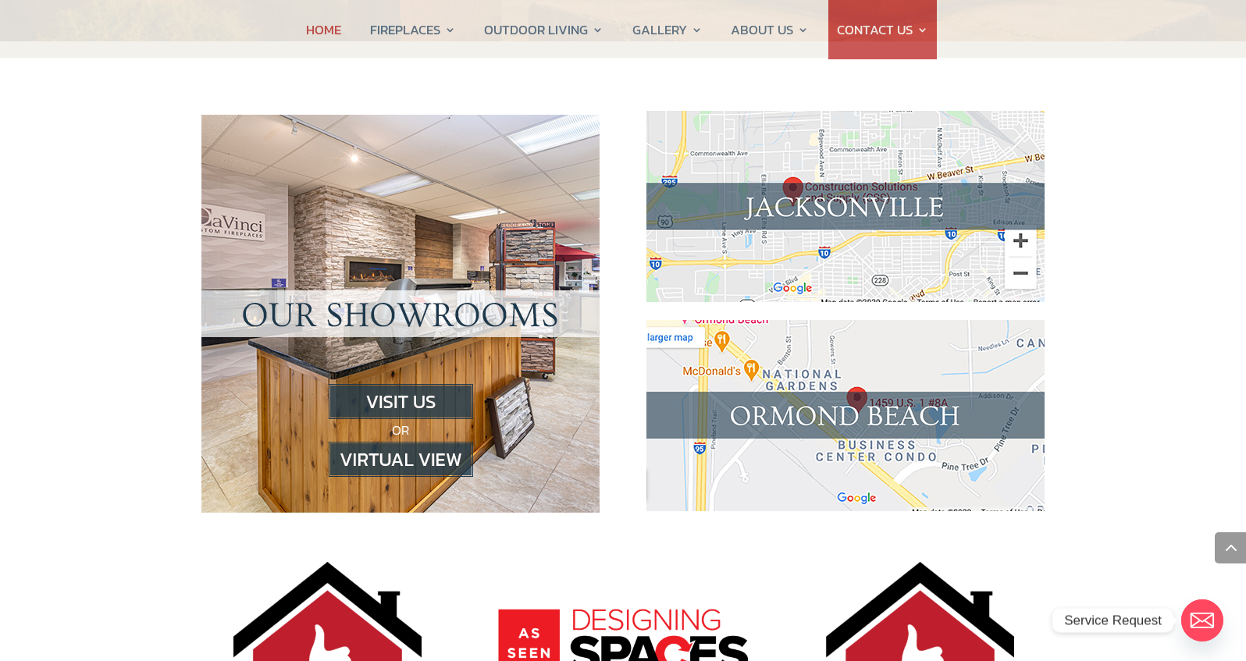
click at [368, 384] on img at bounding box center [401, 401] width 144 height 35
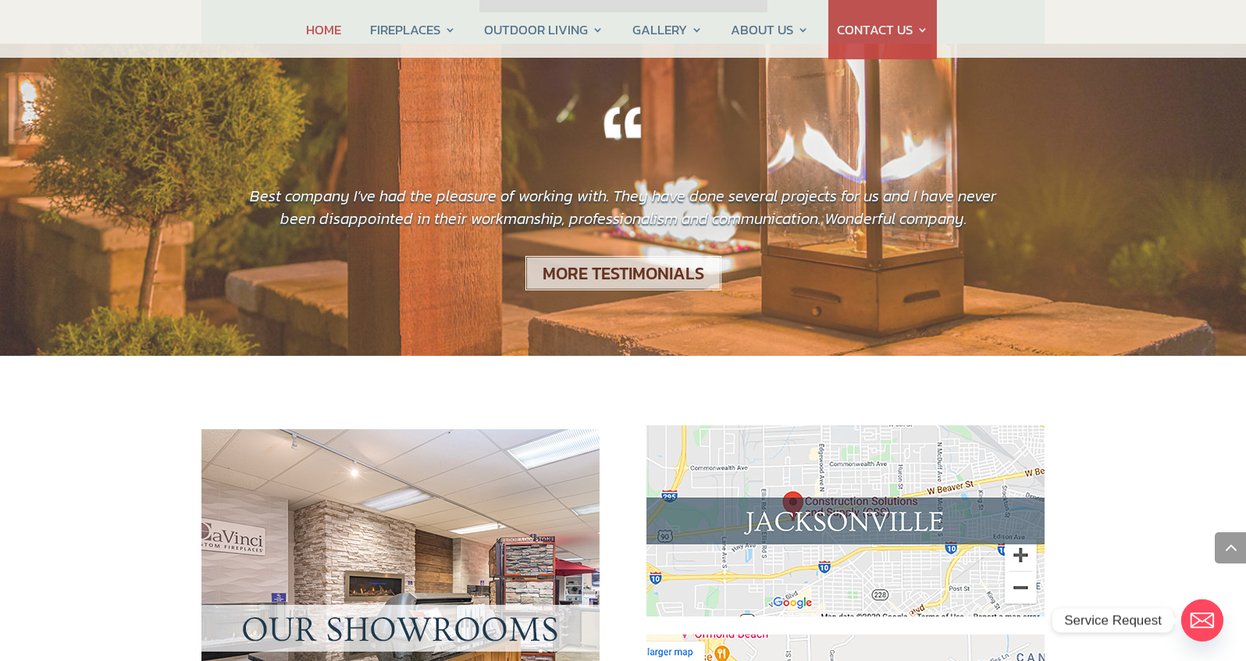
scroll to position [1045, 0]
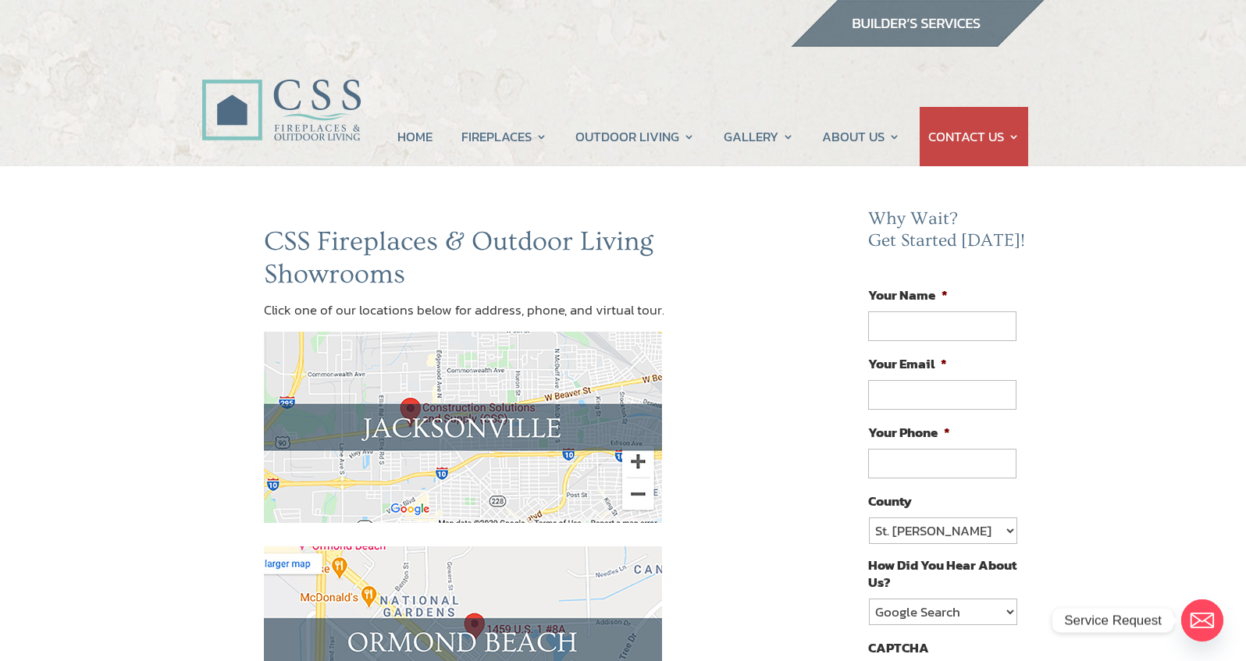
scroll to position [290, 0]
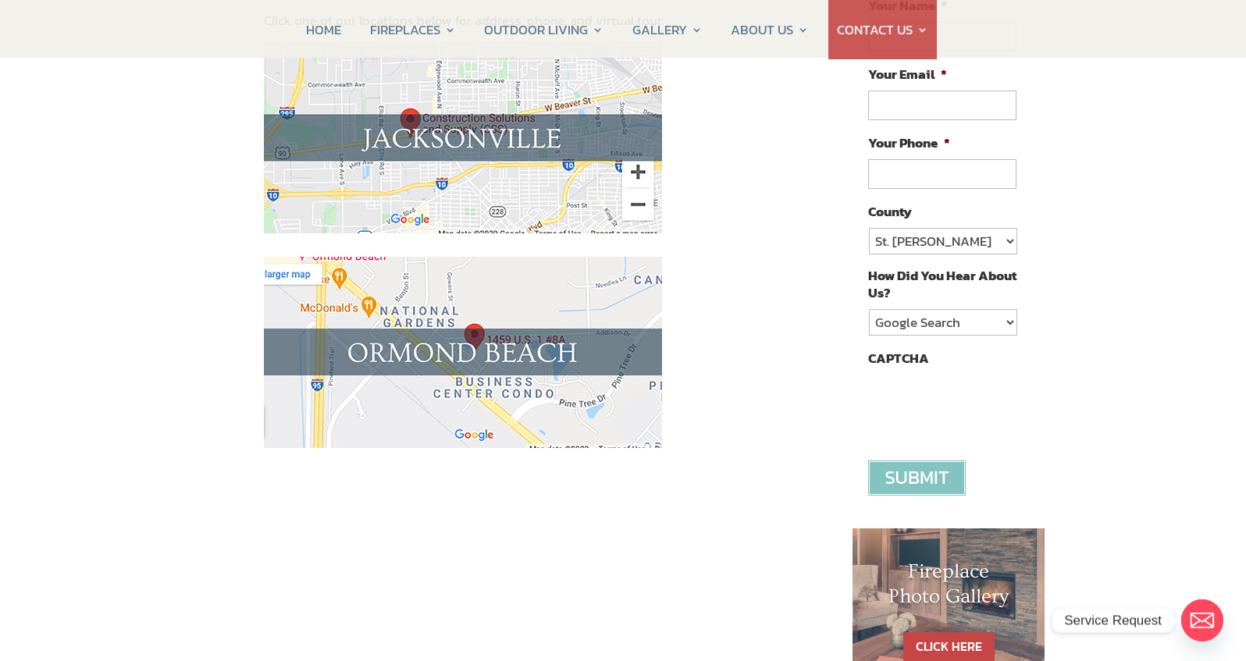
click at [467, 335] on img at bounding box center [463, 352] width 398 height 191
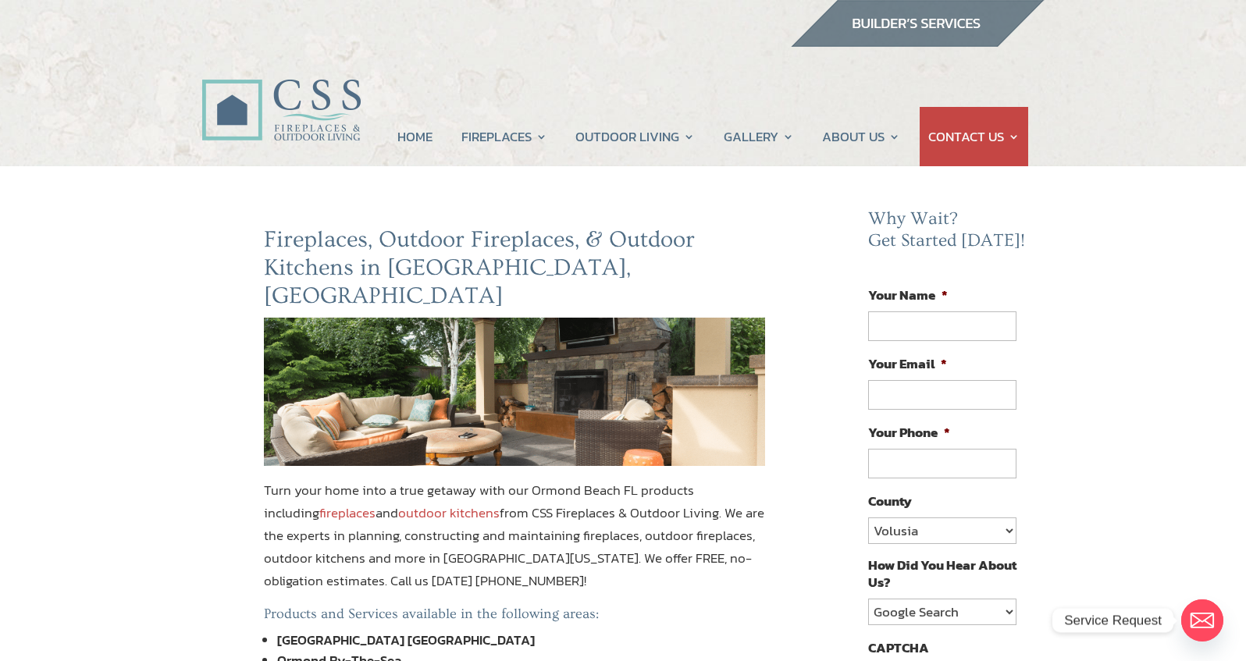
select select "Volusia"
